Goal: Browse casually: Explore the website without a specific task or goal

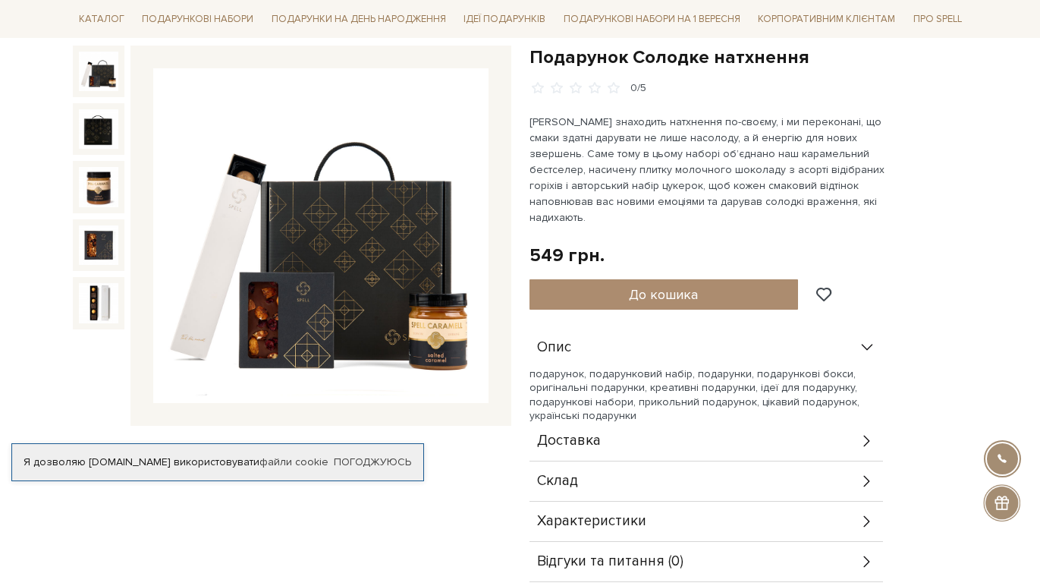
scroll to position [155, 0]
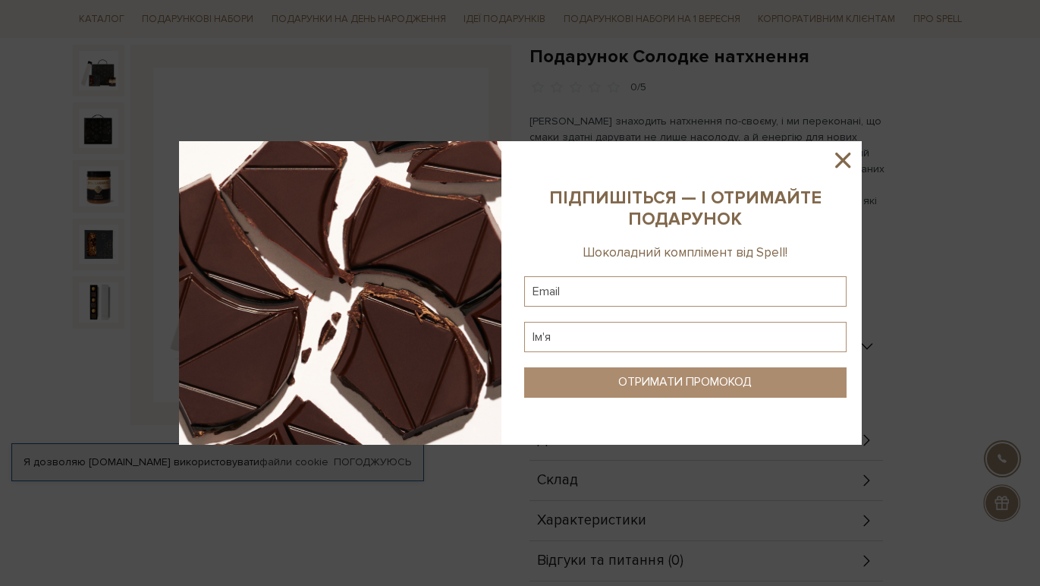
click at [845, 159] on icon at bounding box center [842, 159] width 15 height 15
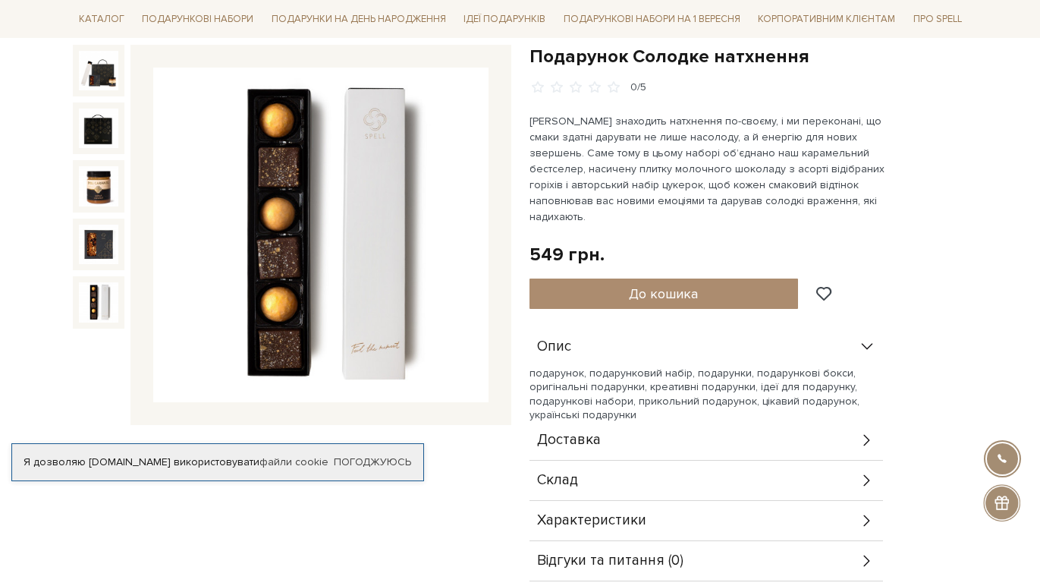
click at [104, 303] on img at bounding box center [98, 301] width 39 height 39
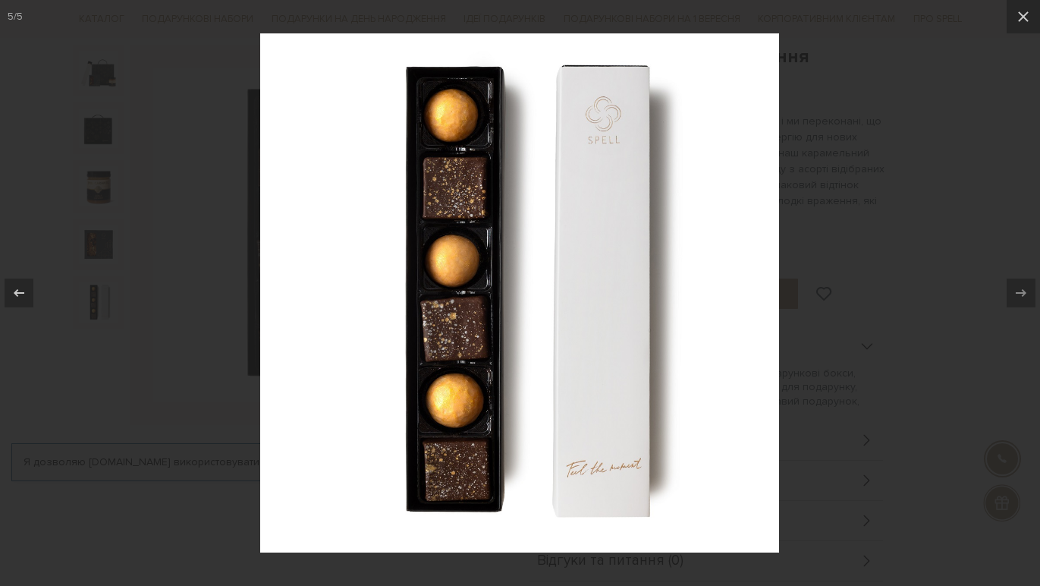
click at [163, 286] on div at bounding box center [520, 293] width 1040 height 586
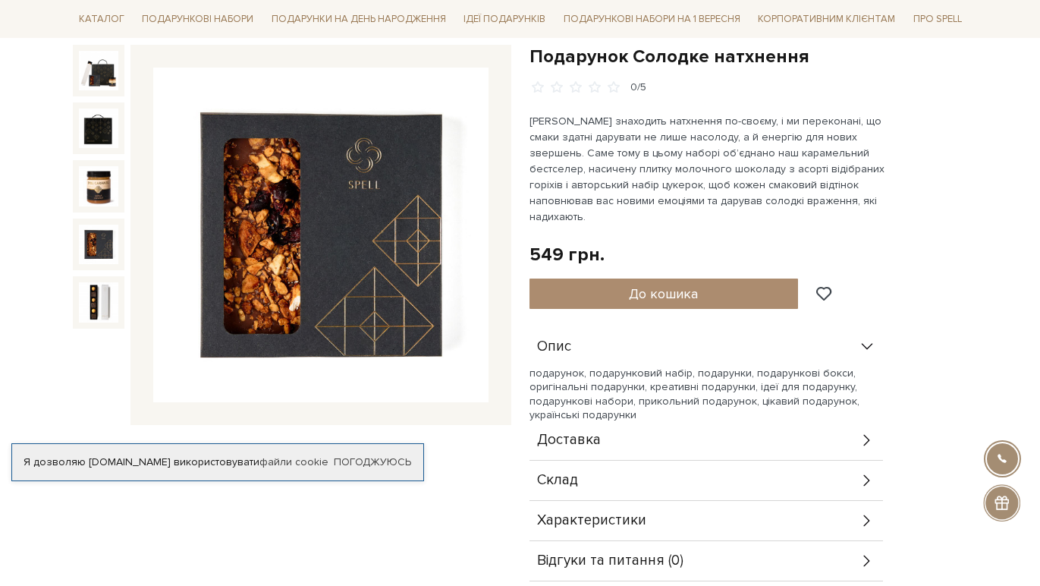
click at [93, 233] on img at bounding box center [98, 244] width 39 height 39
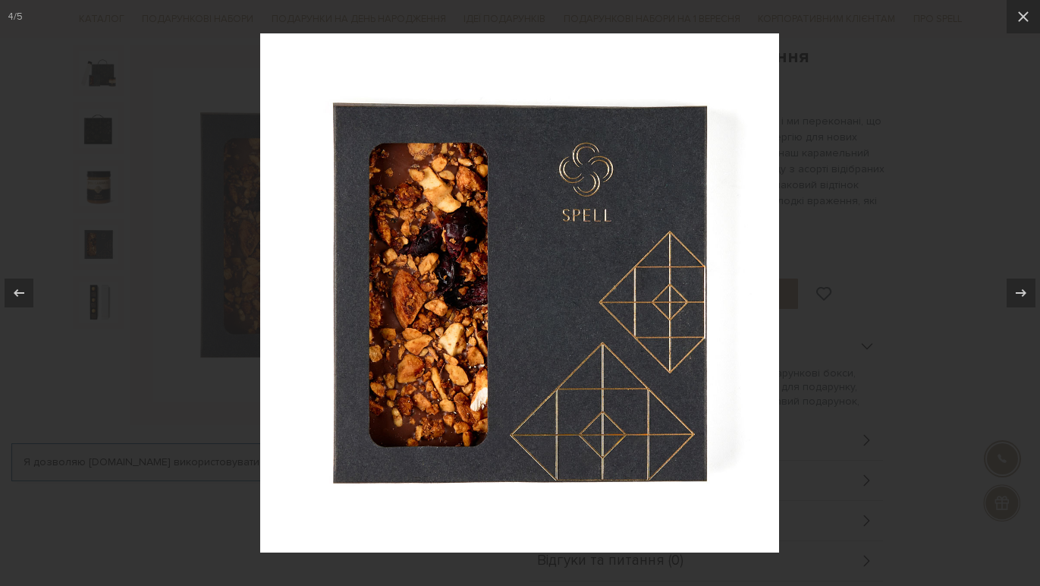
click at [225, 379] on div at bounding box center [520, 293] width 1040 height 586
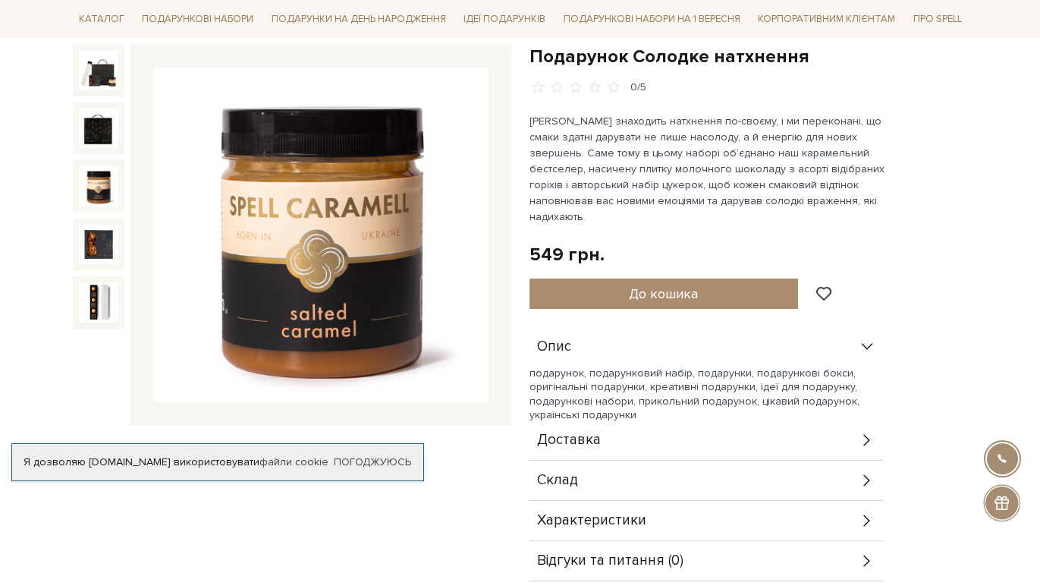
click at [102, 160] on div at bounding box center [99, 186] width 52 height 52
click at [99, 184] on img at bounding box center [98, 185] width 39 height 39
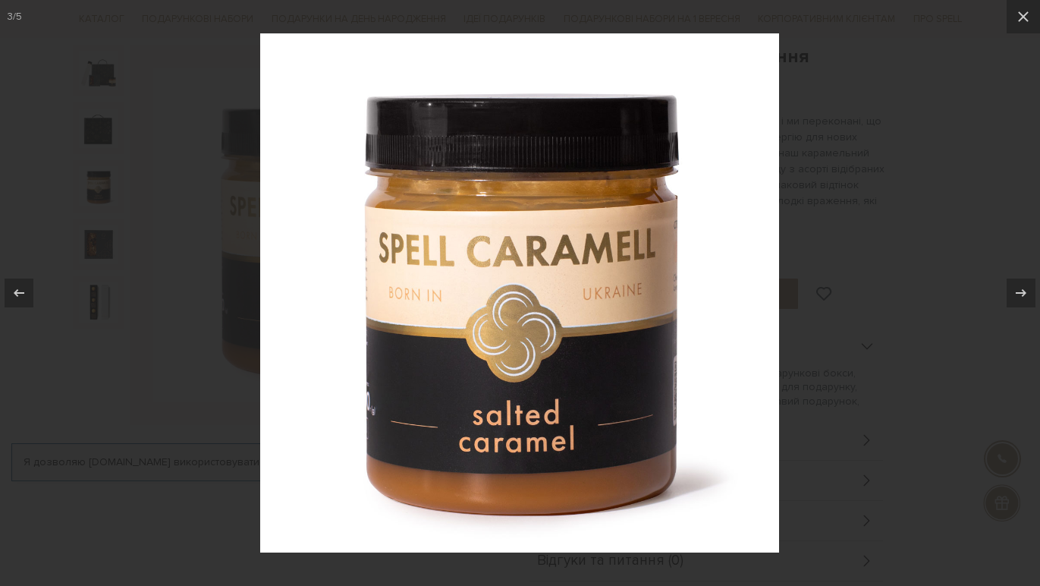
click at [86, 146] on div at bounding box center [520, 293] width 1040 height 586
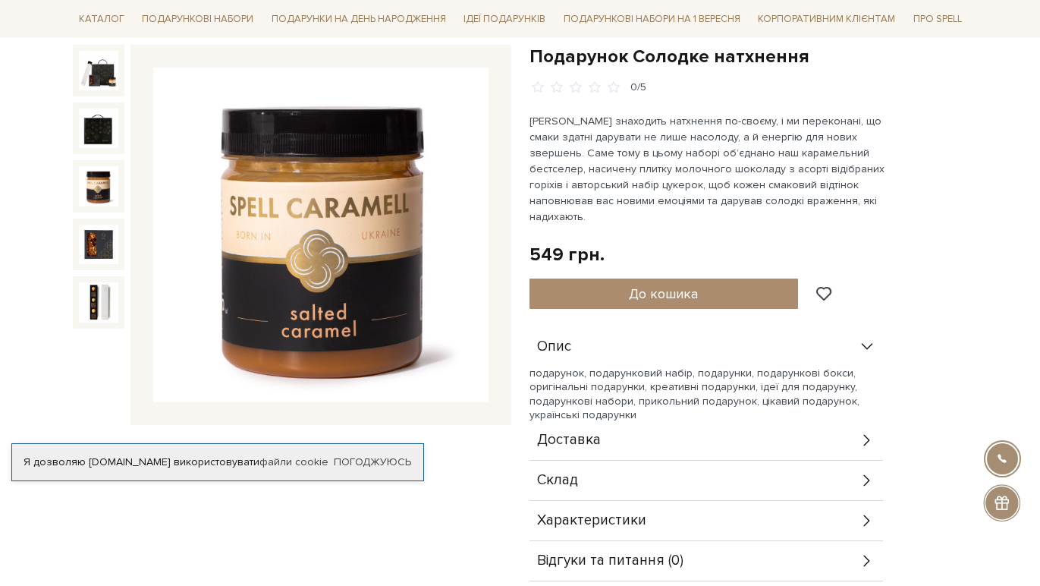
click at [86, 146] on img at bounding box center [98, 127] width 39 height 39
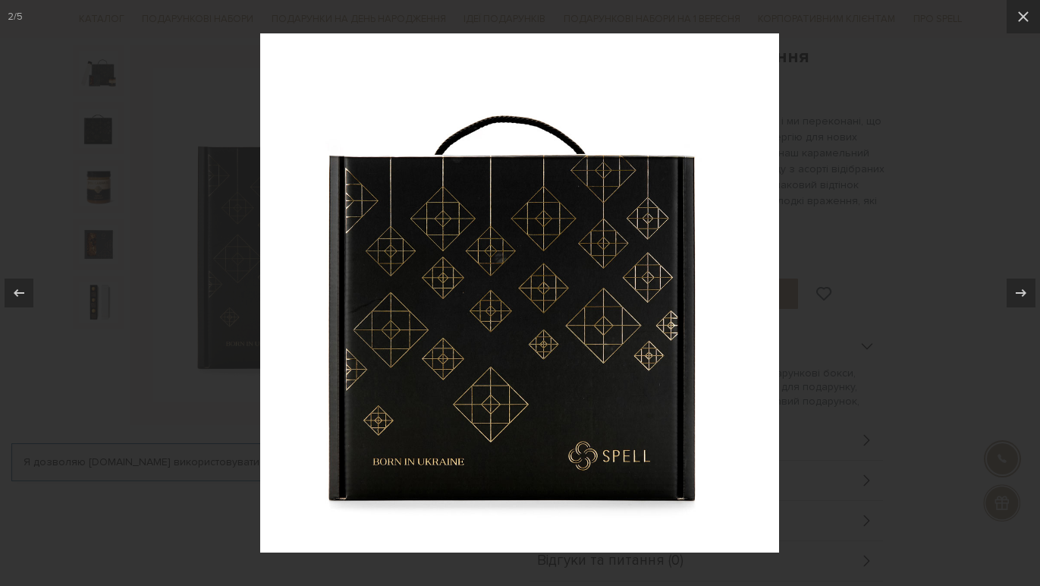
click at [120, 427] on div at bounding box center [520, 293] width 1040 height 586
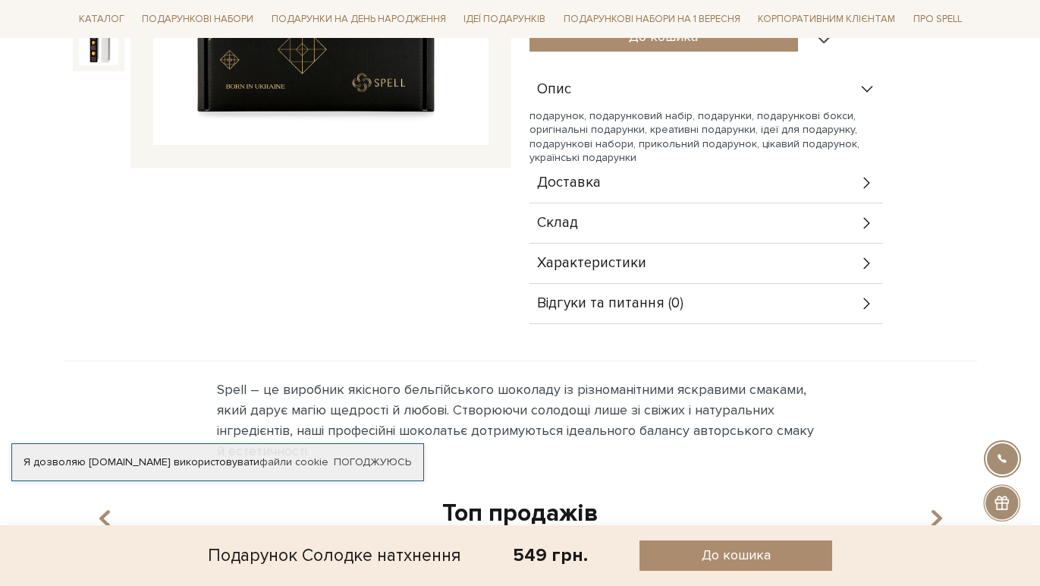
scroll to position [771, 0]
